Goal: Transaction & Acquisition: Purchase product/service

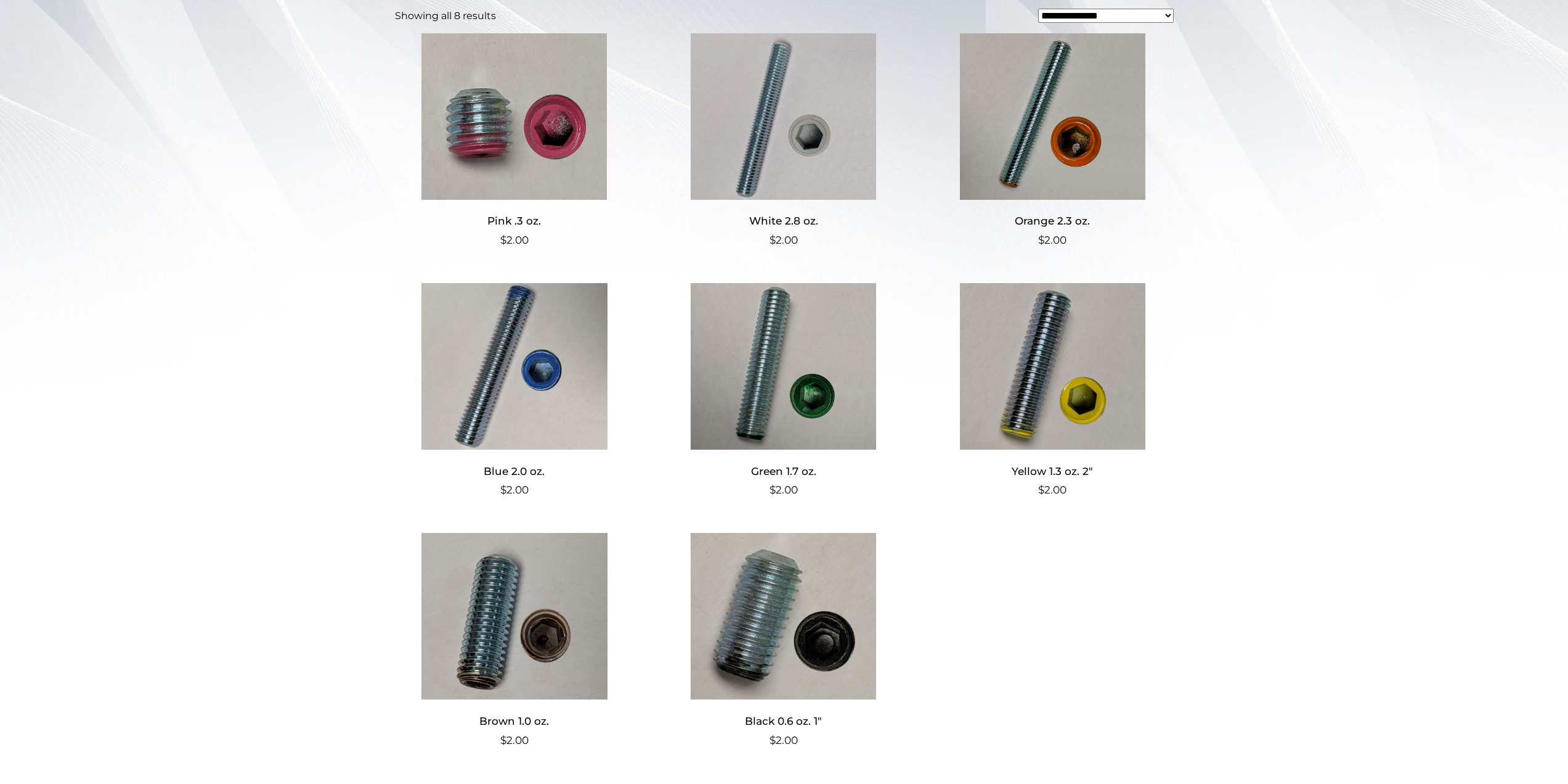
scroll to position [319, 0]
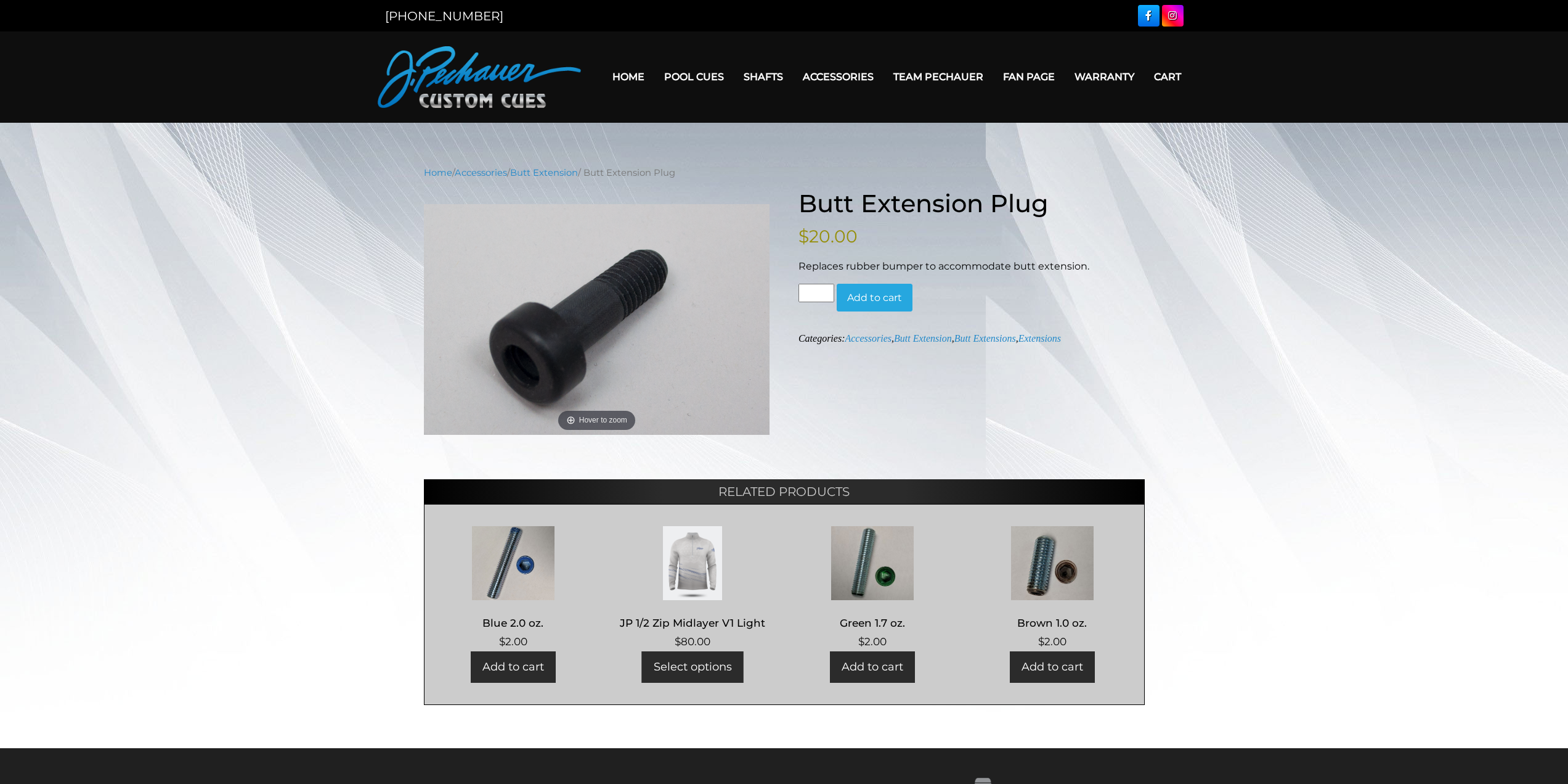
click at [894, 299] on button "Add to cart" at bounding box center [874, 298] width 76 height 28
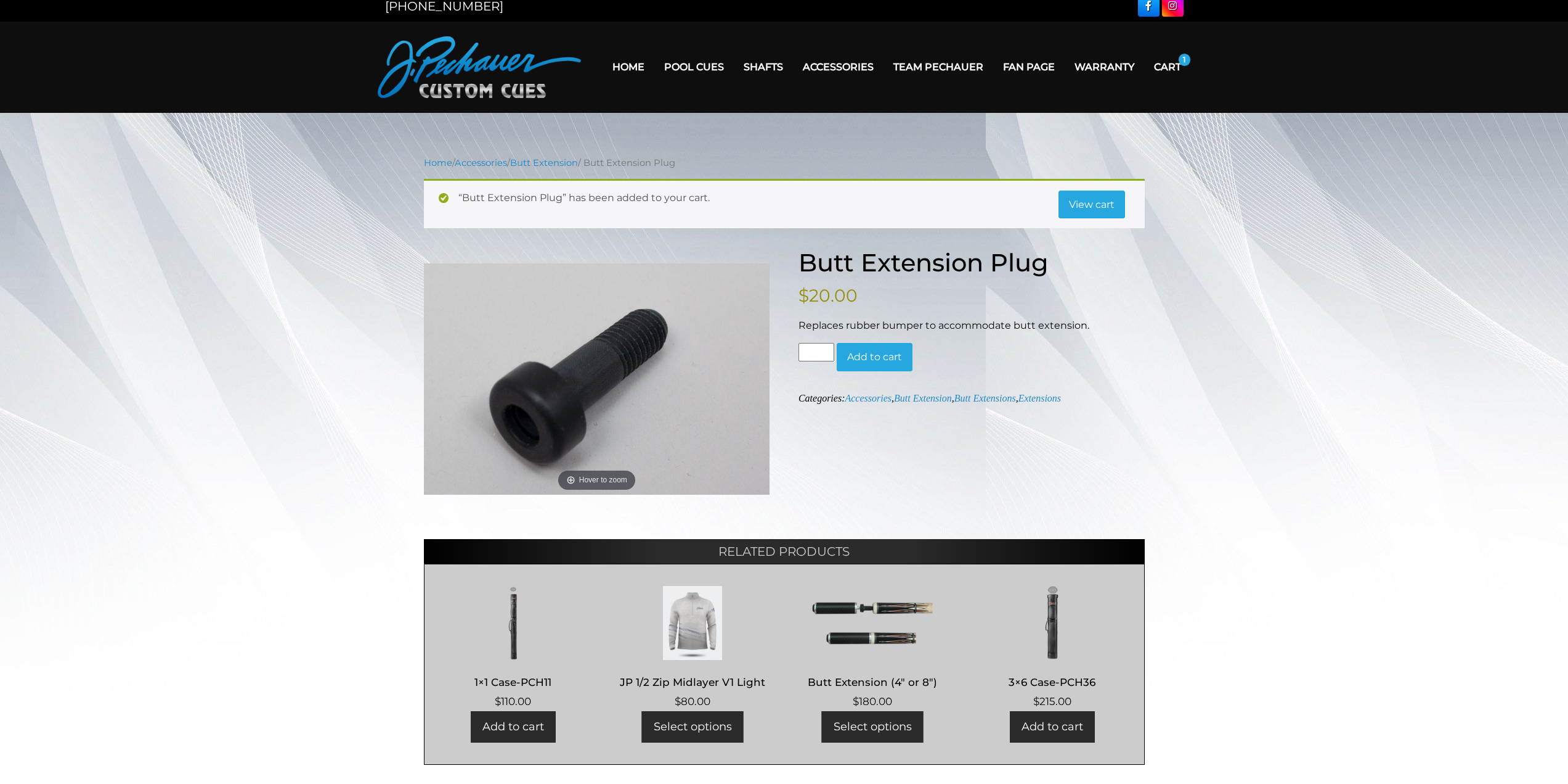
scroll to position [9, 0]
